Goal: Information Seeking & Learning: Learn about a topic

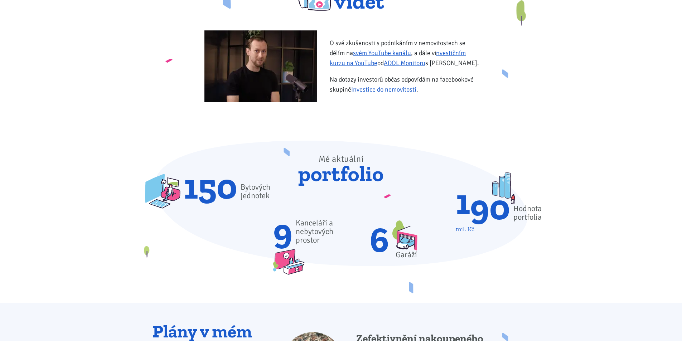
scroll to position [334, 0]
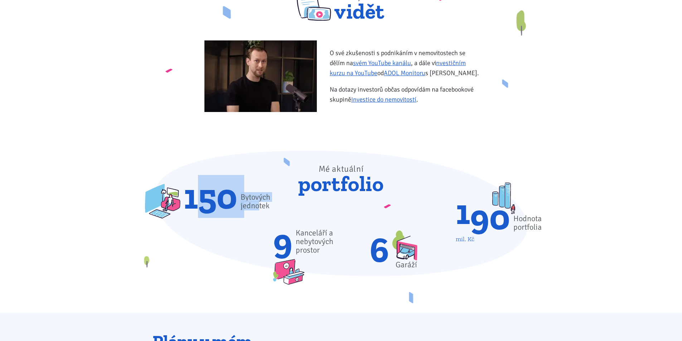
drag, startPoint x: 209, startPoint y: 197, endPoint x: 258, endPoint y: 201, distance: 49.9
click at [258, 201] on div "150 Bytových jednotek" at bounding box center [208, 196] width 127 height 35
click at [305, 224] on div "Mé aktuální portfolio 150 Bytových jednotek 1 mil. Kč 90 Hodnota portfolia 9 Ka…" at bounding box center [341, 217] width 386 height 132
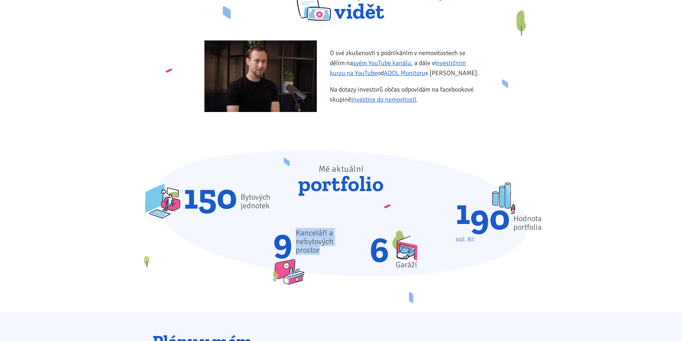
drag, startPoint x: 304, startPoint y: 234, endPoint x: 330, endPoint y: 258, distance: 35.5
click at [330, 258] on div "9 Kanceláří a nebytových prostor" at bounding box center [303, 256] width 61 height 58
drag, startPoint x: 346, startPoint y: 264, endPoint x: 362, endPoint y: 253, distance: 19.7
click at [346, 264] on div "Mé aktuální portfolio 150 Bytových jednotek 1 mil. Kč 90 Hodnota portfolia 9 Ka…" at bounding box center [341, 217] width 386 height 132
drag, startPoint x: 381, startPoint y: 232, endPoint x: 423, endPoint y: 263, distance: 51.7
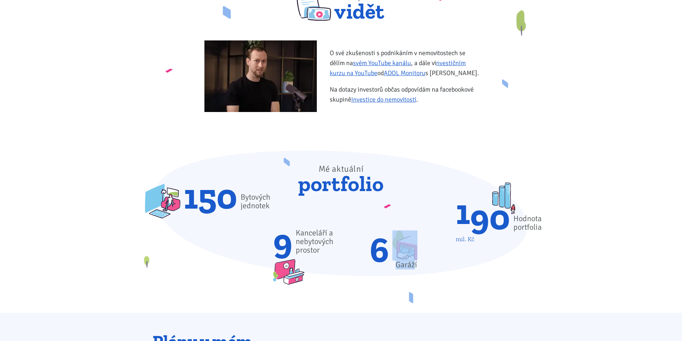
click at [416, 263] on div "6 [GEOGRAPHIC_DATA]" at bounding box center [394, 249] width 48 height 39
click at [471, 249] on div "Mé aktuální portfolio 150 Bytových jednotek 1 mil. Kč 90 Hodnota portfolia 9 Ka…" at bounding box center [341, 217] width 386 height 132
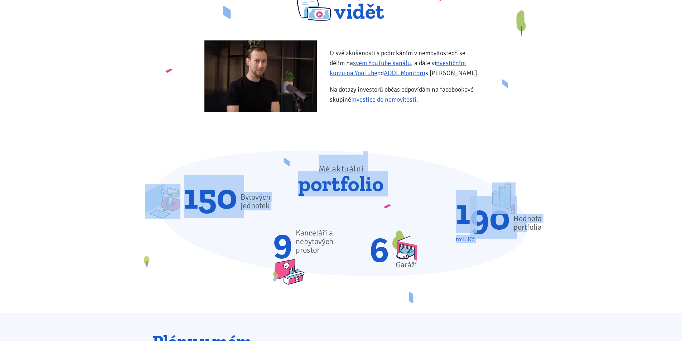
drag, startPoint x: 456, startPoint y: 188, endPoint x: 527, endPoint y: 227, distance: 80.6
click at [527, 227] on div "Mé aktuální portfolio 150 Bytových jednotek 1 mil. Kč 90 Hodnota portfolia 9 Ka…" at bounding box center [341, 217] width 386 height 132
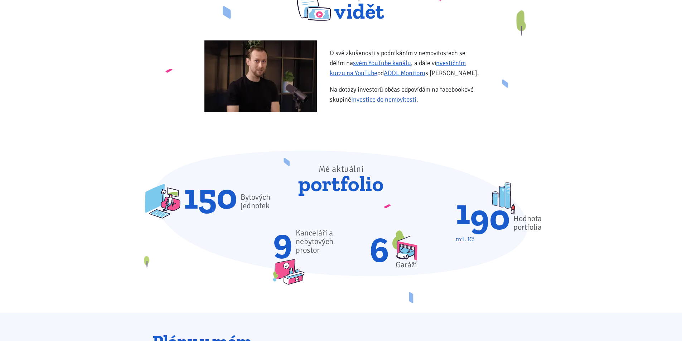
click at [538, 248] on div "Mé aktuální portfolio 150 Bytových jednotek 1 mil. Kč 90 Hodnota portfolia 9 Ka…" at bounding box center [341, 217] width 682 height 133
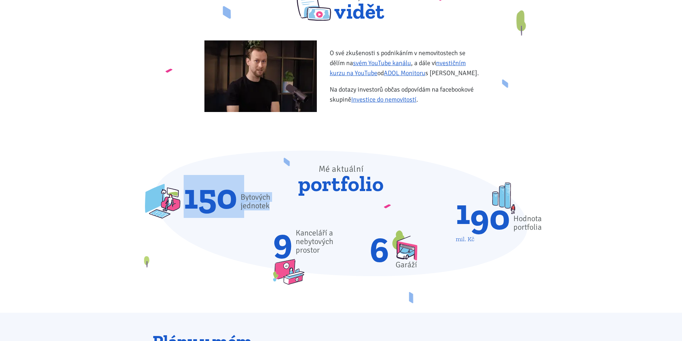
drag, startPoint x: 186, startPoint y: 197, endPoint x: 270, endPoint y: 209, distance: 84.6
click at [270, 209] on div "150 Bytových jednotek" at bounding box center [208, 196] width 127 height 35
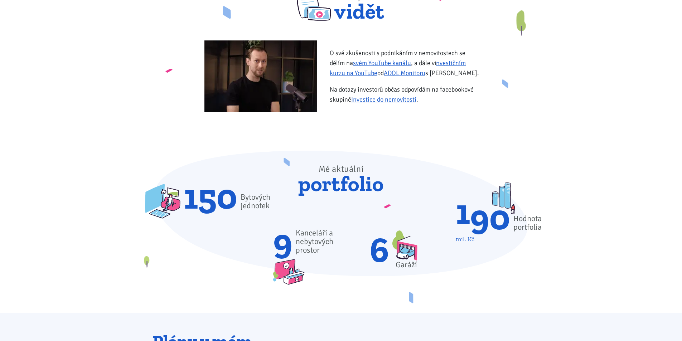
click at [233, 241] on div "Mé aktuální portfolio 150 Bytových jednotek 1 mil. Kč 90 Hodnota portfolia 9 Ka…" at bounding box center [341, 217] width 386 height 132
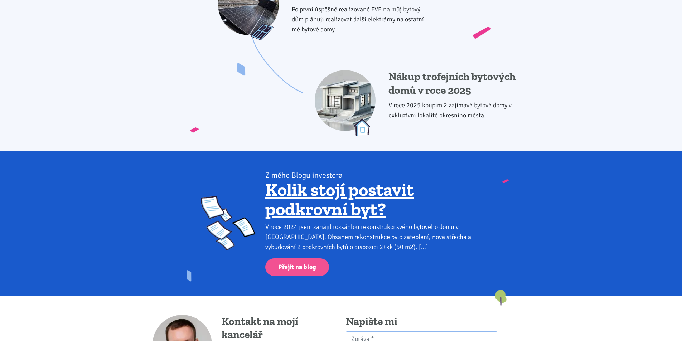
scroll to position [954, 0]
